Goal: Task Accomplishment & Management: Complete application form

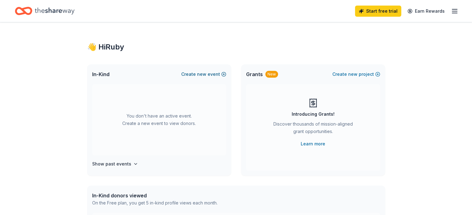
click at [212, 70] on div "In-Kind Create new event" at bounding box center [159, 74] width 144 height 20
click at [222, 75] on button "Create new event" at bounding box center [203, 74] width 45 height 7
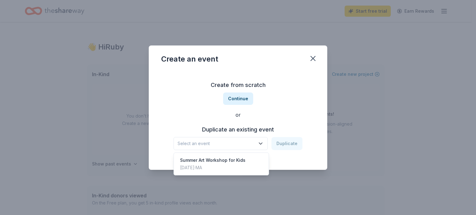
click at [248, 141] on span "Select an event" at bounding box center [217, 143] width 78 height 7
click at [239, 101] on div "Create from scratch Continue or Duplicate an existing event Select an event Dup…" at bounding box center [238, 115] width 154 height 90
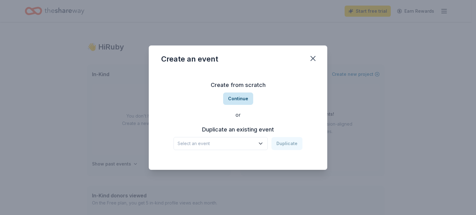
click at [235, 99] on button "Continue" at bounding box center [238, 99] width 30 height 12
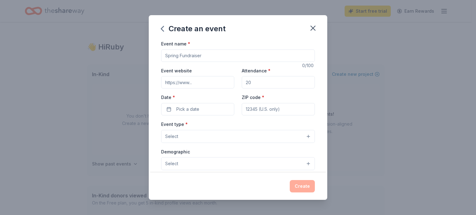
click at [205, 55] on input "Event name *" at bounding box center [238, 56] width 154 height 12
type input "[DATE] Arts Festival"
click at [188, 82] on input "Event website" at bounding box center [197, 82] width 73 height 12
paste input "[URL][DOMAIN_NAME]"
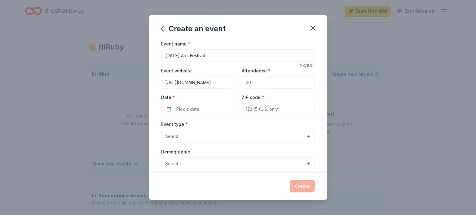
type input "[URL][DOMAIN_NAME]"
click at [252, 84] on input "Attendance *" at bounding box center [278, 82] width 73 height 12
type input "300"
click at [200, 112] on button "Pick a date" at bounding box center [197, 109] width 73 height 12
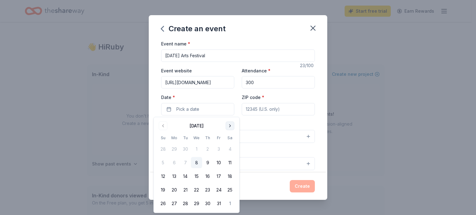
click at [231, 128] on button "Go to next month" at bounding box center [230, 126] width 9 height 9
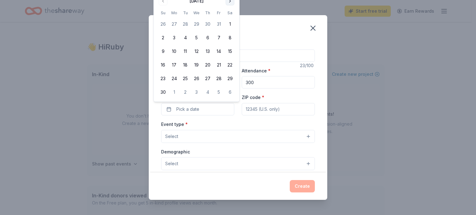
click at [231, 128] on body "Start free trial Earn Rewards 👋 Hi Ruby In-Kind Create new event You don't have…" at bounding box center [236, 107] width 472 height 215
click at [228, 2] on button "Go to next month" at bounding box center [230, 1] width 9 height 9
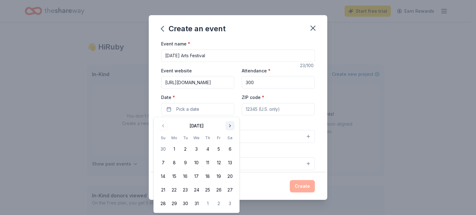
click at [231, 127] on button "Go to next month" at bounding box center [230, 126] width 9 height 9
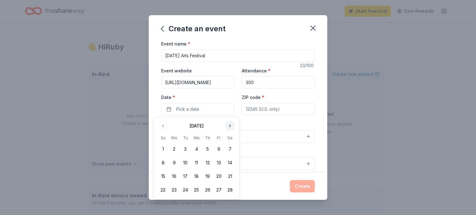
click at [231, 127] on button "Go to next month" at bounding box center [230, 126] width 9 height 9
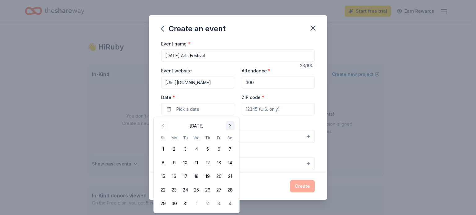
click at [231, 127] on button "Go to next month" at bounding box center [230, 126] width 9 height 9
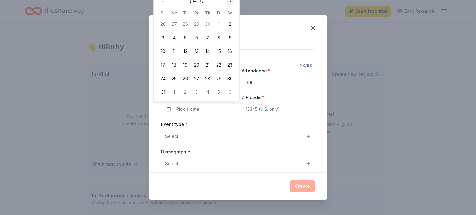
click at [229, 3] on button "Go to next month" at bounding box center [230, 1] width 9 height 9
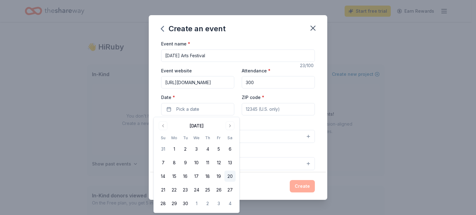
click at [231, 177] on button "20" at bounding box center [229, 176] width 11 height 11
click at [272, 108] on input "ZIP code *" at bounding box center [278, 109] width 73 height 12
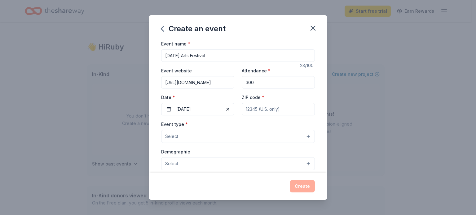
type input "02332"
type input "[STREET_ADDRESS]"
click at [219, 139] on button "Select" at bounding box center [238, 136] width 154 height 13
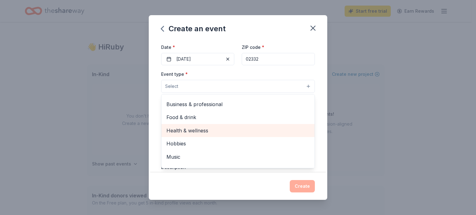
scroll to position [20, 0]
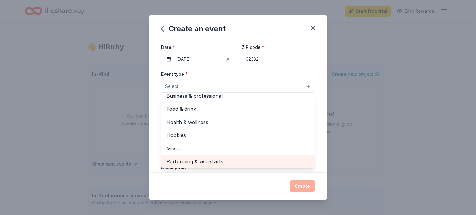
click at [213, 161] on span "Performing & visual arts" at bounding box center [237, 162] width 143 height 8
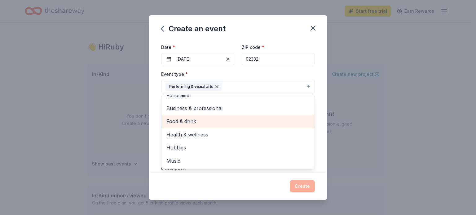
scroll to position [0, 0]
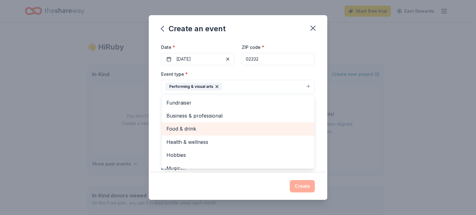
click at [239, 132] on span "Food & drink" at bounding box center [237, 129] width 143 height 8
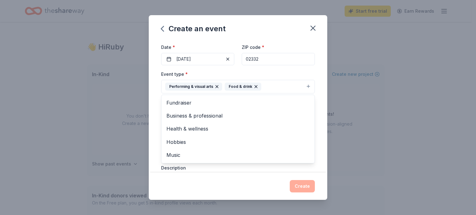
click at [320, 144] on div "Event name * [DATE] Arts Festival 23 /100 Event website [URL][DOMAIN_NAME] Atte…" at bounding box center [238, 106] width 179 height 133
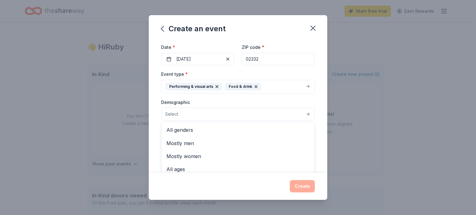
click at [286, 108] on button "Select" at bounding box center [238, 114] width 154 height 13
click at [237, 126] on span "All genders" at bounding box center [237, 130] width 143 height 8
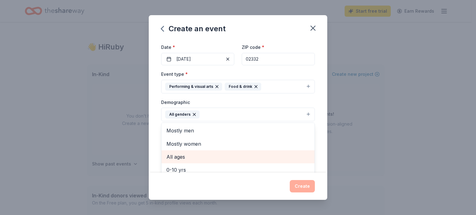
click at [227, 154] on span "All ages" at bounding box center [237, 157] width 143 height 8
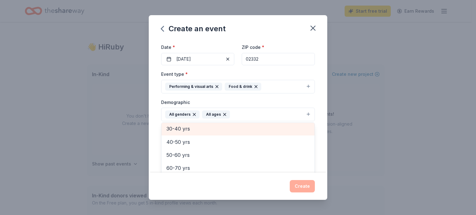
scroll to position [73, 0]
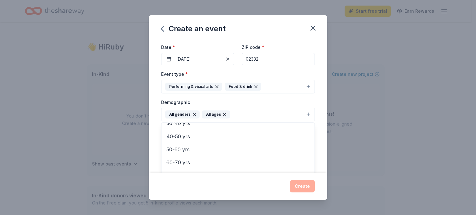
click at [320, 150] on div "Event name * [DATE] Arts Festival 23 /100 Event website [URL][DOMAIN_NAME] Atte…" at bounding box center [238, 106] width 179 height 133
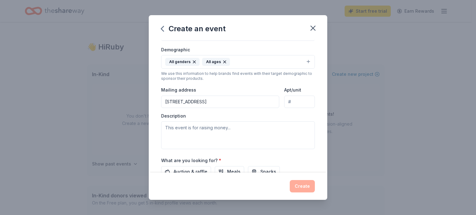
scroll to position [104, 0]
click at [250, 127] on textarea at bounding box center [238, 135] width 154 height 28
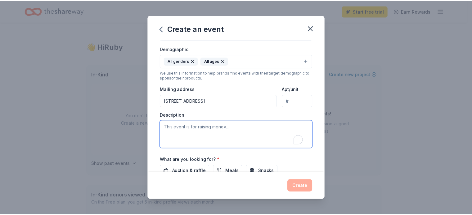
scroll to position [164, 0]
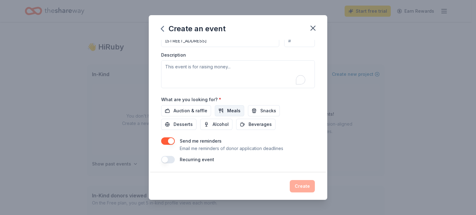
click at [231, 111] on span "Meals" at bounding box center [233, 110] width 13 height 7
click at [253, 111] on button "Snacks" at bounding box center [264, 110] width 32 height 11
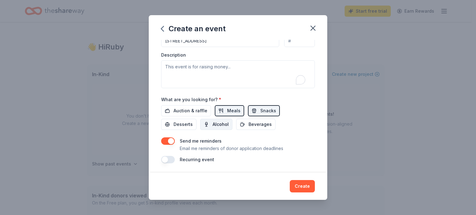
click at [215, 125] on span "Alcohol" at bounding box center [221, 124] width 16 height 7
drag, startPoint x: 186, startPoint y: 123, endPoint x: 253, endPoint y: 122, distance: 67.0
click at [253, 122] on div "Auction & raffle Meals Snacks Desserts Alcohol Beverages" at bounding box center [238, 117] width 154 height 25
click at [253, 122] on span "Beverages" at bounding box center [260, 124] width 23 height 7
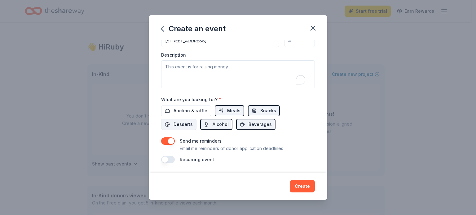
click at [179, 121] on span "Desserts" at bounding box center [183, 124] width 19 height 7
click at [165, 143] on button "button" at bounding box center [168, 141] width 14 height 7
click at [297, 187] on button "Create" at bounding box center [302, 186] width 25 height 12
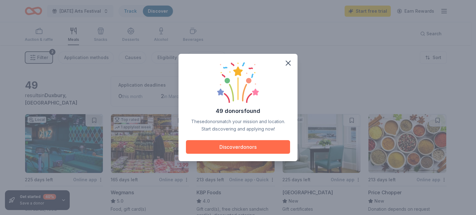
click at [273, 148] on button "Discover donors" at bounding box center [238, 147] width 104 height 14
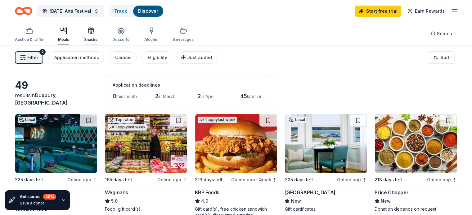
click at [97, 36] on div "Snacks" at bounding box center [90, 34] width 13 height 15
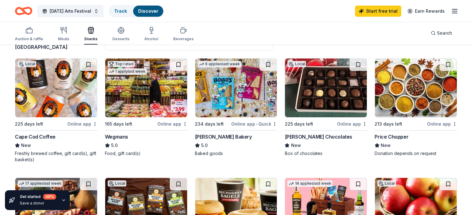
scroll to position [56, 0]
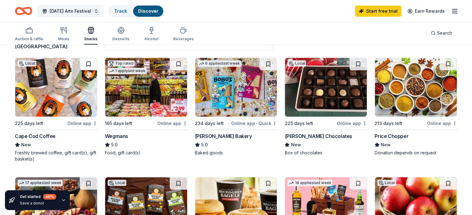
click at [94, 64] on button at bounding box center [88, 64] width 17 height 12
click at [263, 63] on button at bounding box center [267, 64] width 17 height 12
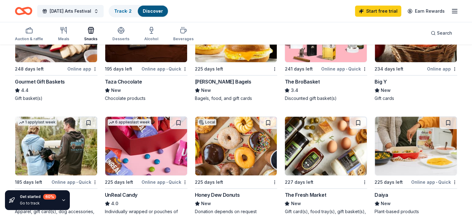
scroll to position [268, 0]
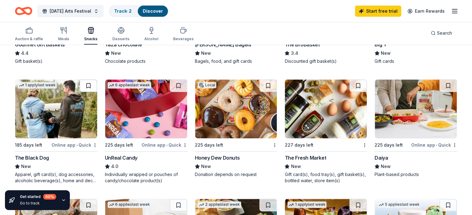
click at [94, 86] on button at bounding box center [88, 86] width 17 height 12
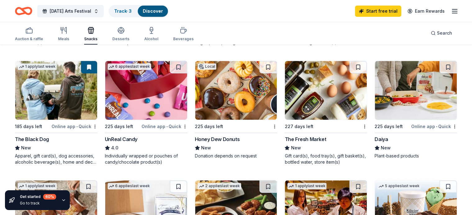
scroll to position [291, 0]
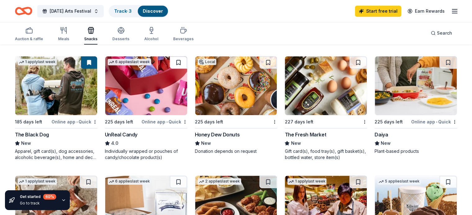
click at [181, 62] on button at bounding box center [178, 62] width 17 height 12
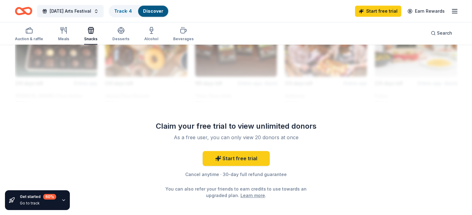
scroll to position [583, 0]
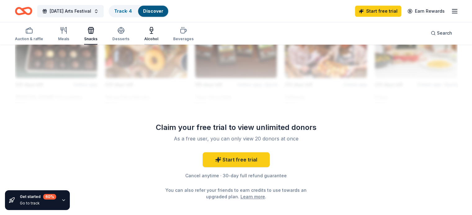
click at [158, 33] on div "button" at bounding box center [151, 30] width 14 height 7
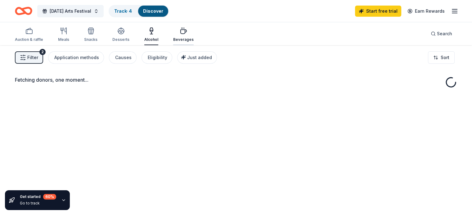
click at [188, 36] on div "Beverages" at bounding box center [183, 34] width 20 height 15
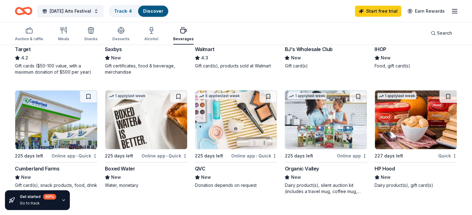
scroll to position [384, 0]
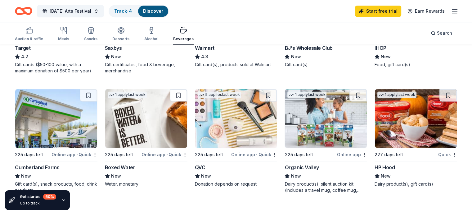
click at [179, 93] on button at bounding box center [178, 95] width 17 height 12
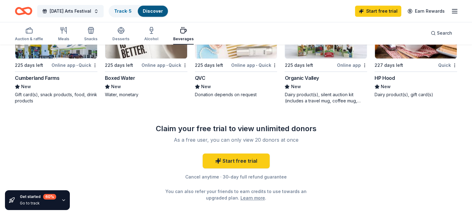
scroll to position [474, 0]
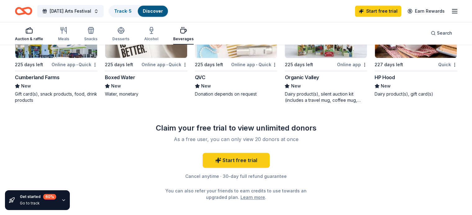
click at [43, 32] on div "button" at bounding box center [29, 30] width 28 height 7
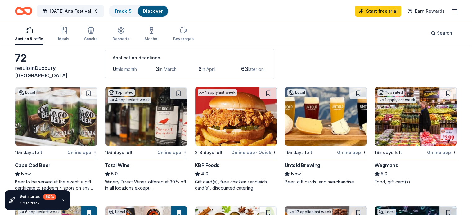
scroll to position [27, 0]
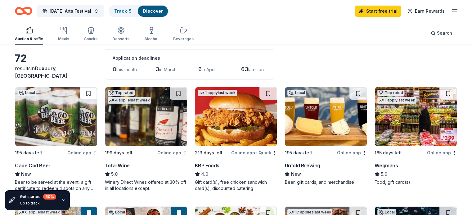
click at [95, 92] on button at bounding box center [88, 93] width 17 height 12
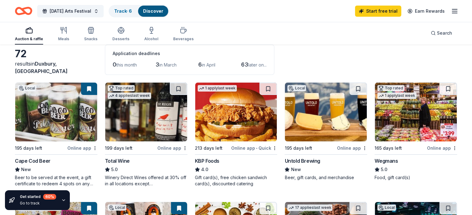
scroll to position [32, 0]
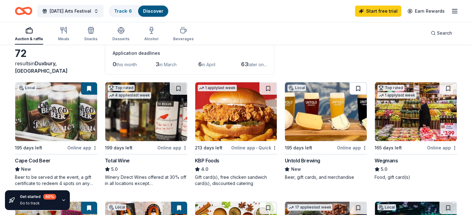
click at [352, 86] on button at bounding box center [357, 88] width 17 height 12
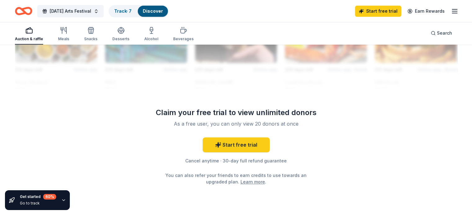
scroll to position [605, 0]
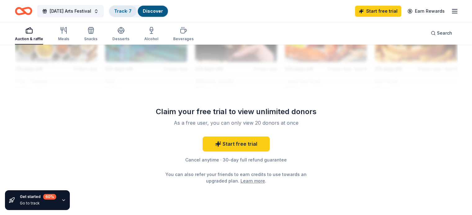
click at [131, 9] on link "Track · 7" at bounding box center [122, 10] width 17 height 5
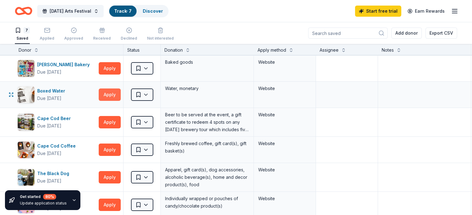
click at [121, 94] on button "Apply" at bounding box center [110, 95] width 22 height 12
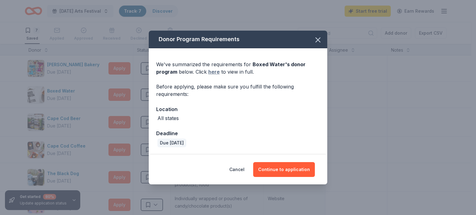
click at [212, 73] on link "here" at bounding box center [213, 71] width 11 height 7
click at [289, 169] on button "Continue to application" at bounding box center [284, 169] width 62 height 15
